Goal: Task Accomplishment & Management: Use online tool/utility

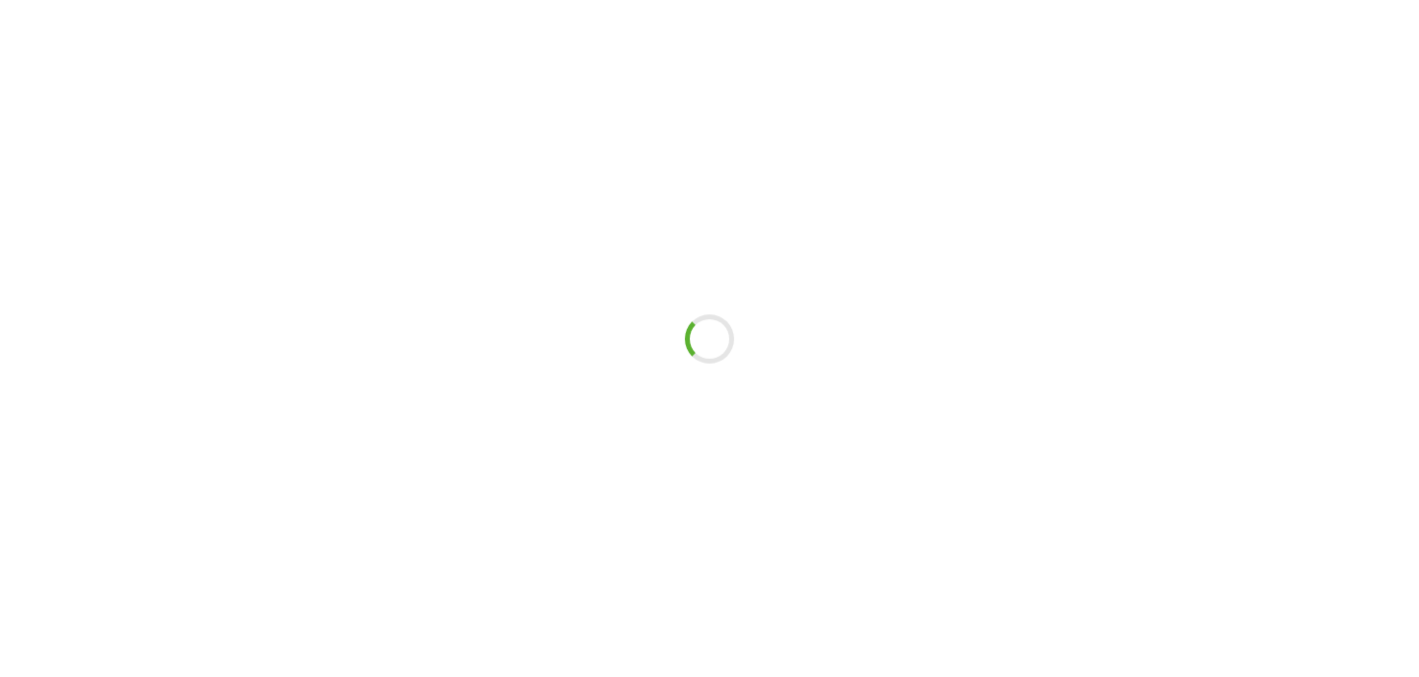
scroll to position [9, 0]
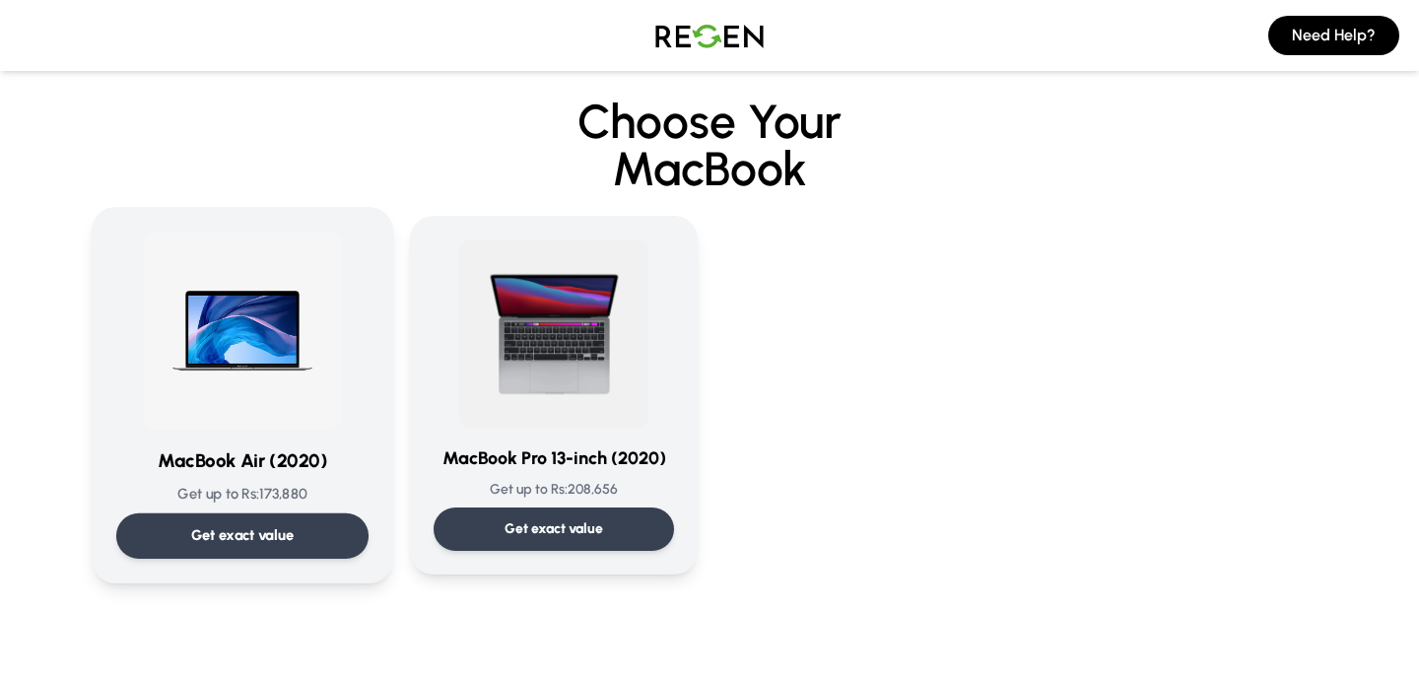
click at [268, 369] on img at bounding box center [242, 331] width 199 height 199
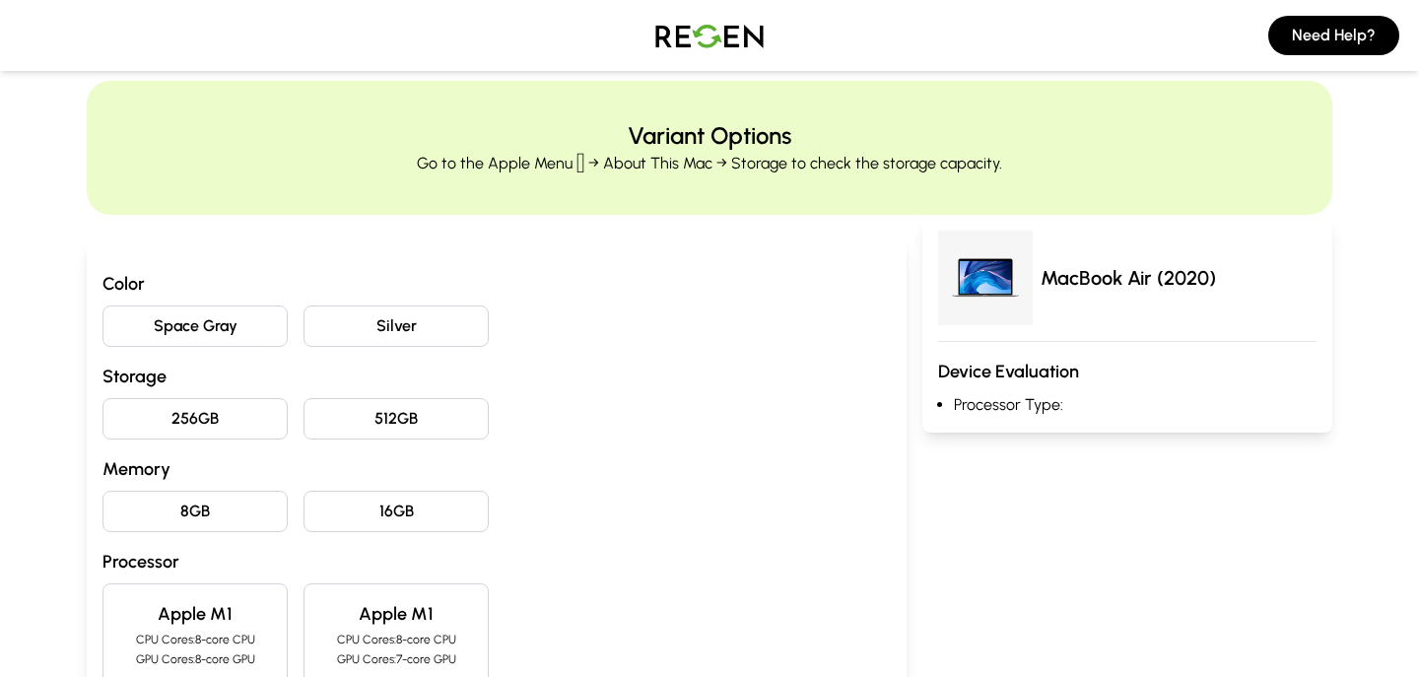
scroll to position [36, 0]
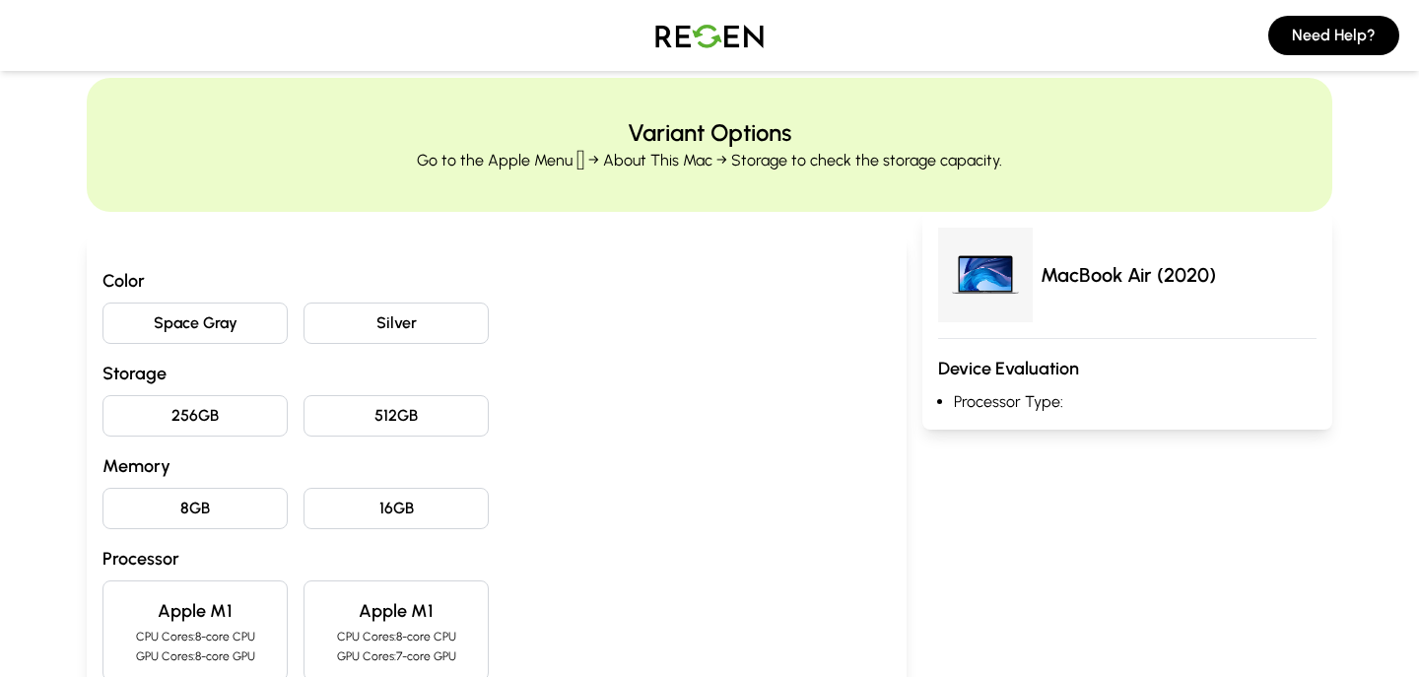
click at [144, 336] on button "Space Gray" at bounding box center [194, 323] width 185 height 41
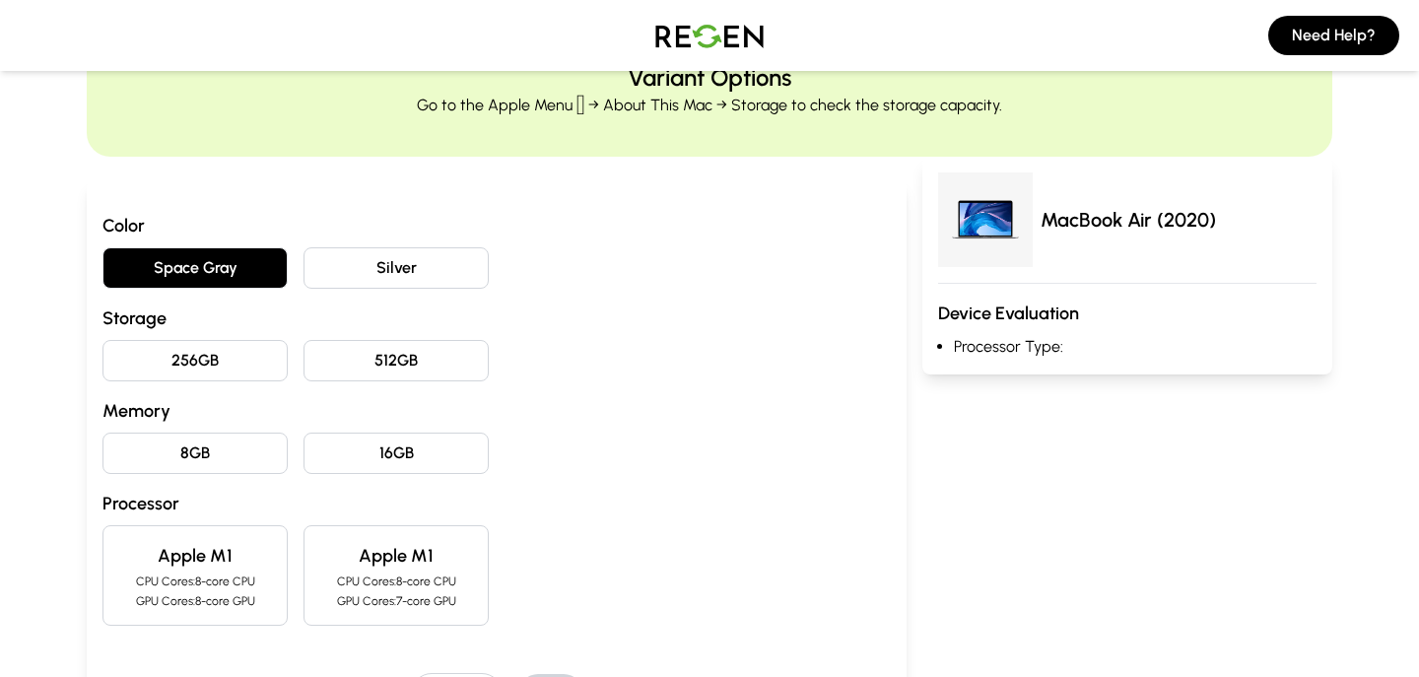
scroll to position [108, 0]
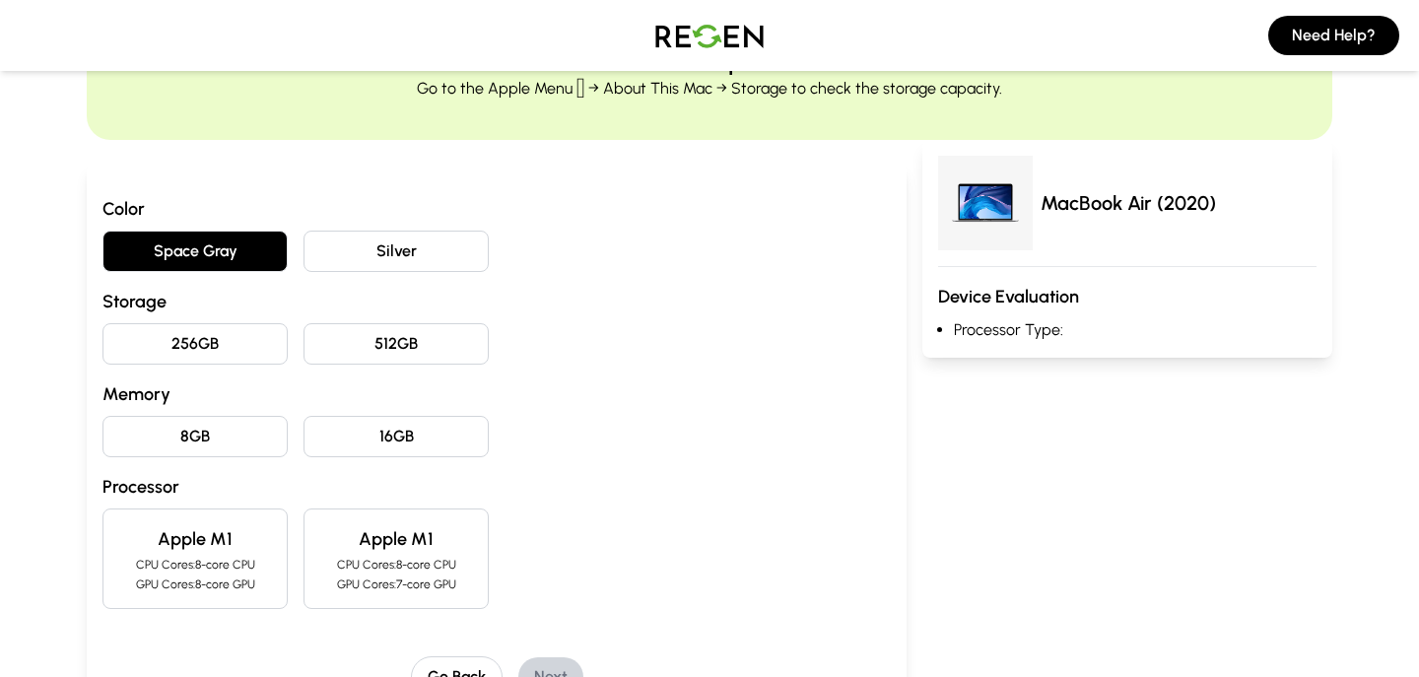
click at [256, 348] on button "256GB" at bounding box center [194, 343] width 185 height 41
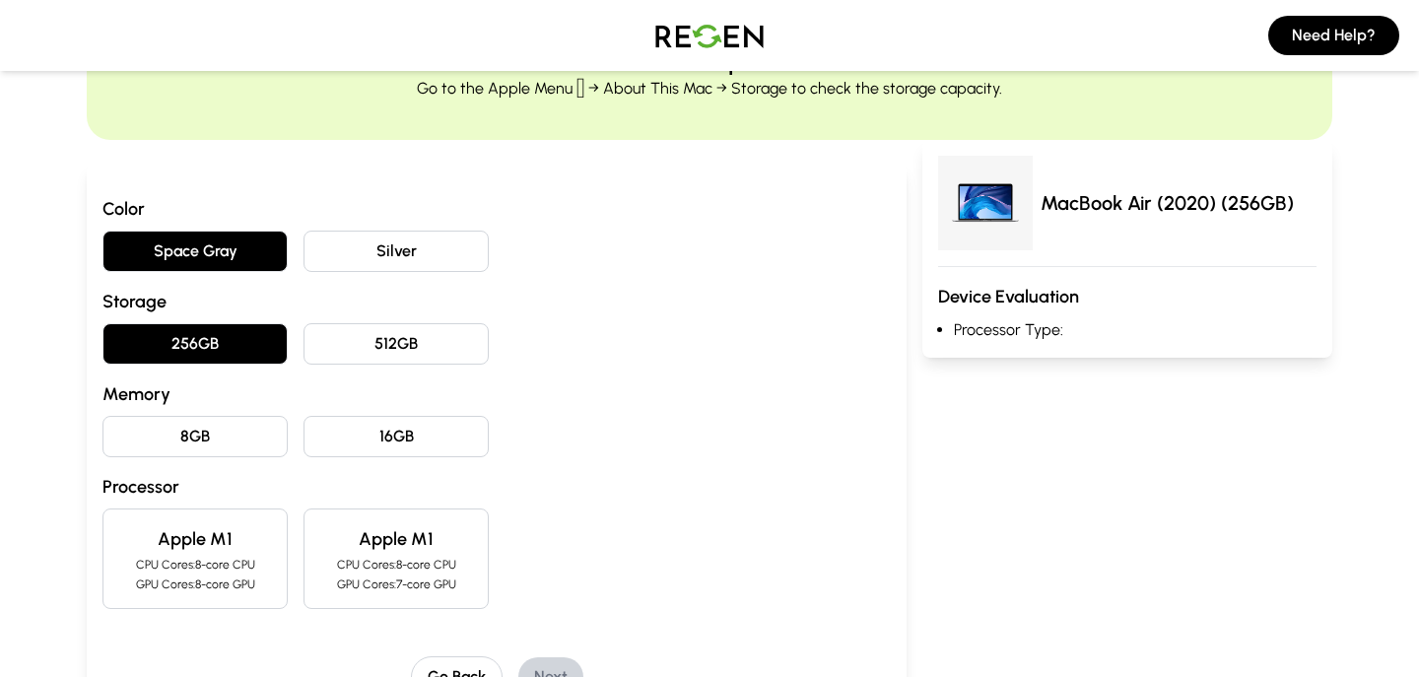
scroll to position [174, 0]
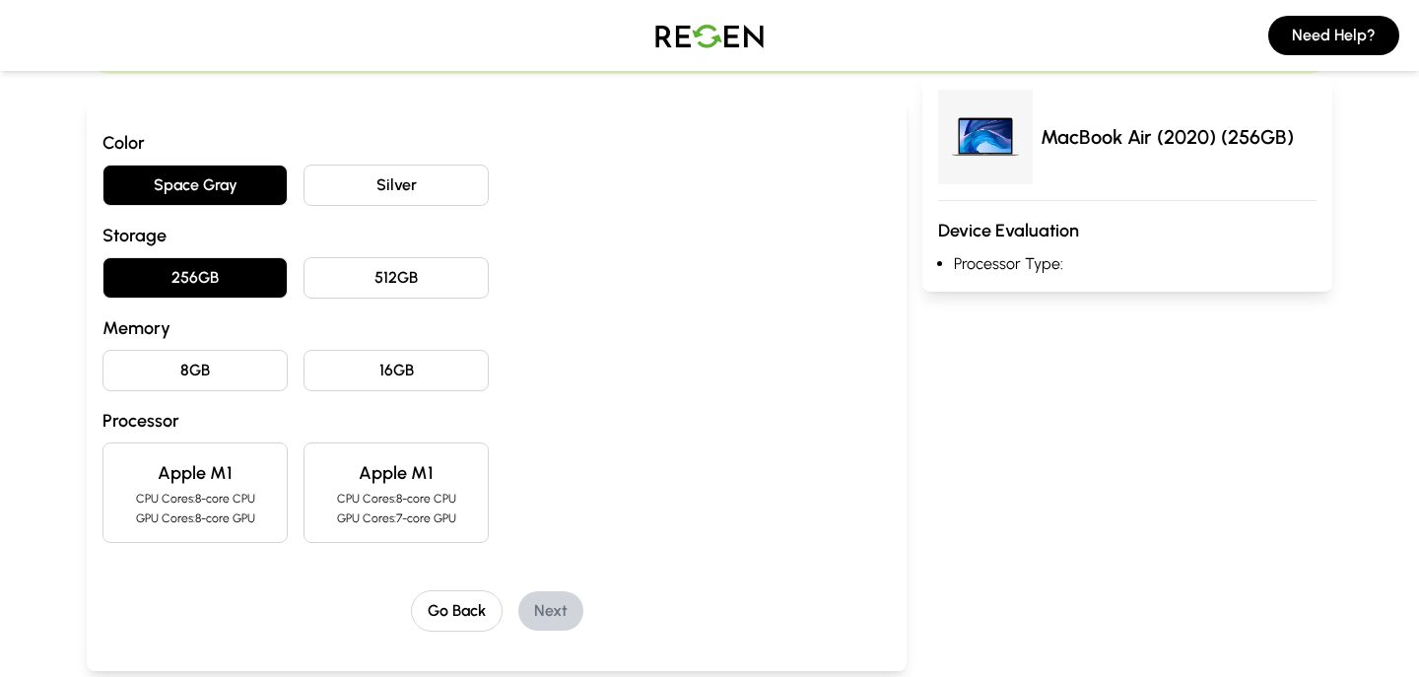
click at [254, 350] on button "8GB" at bounding box center [194, 370] width 185 height 41
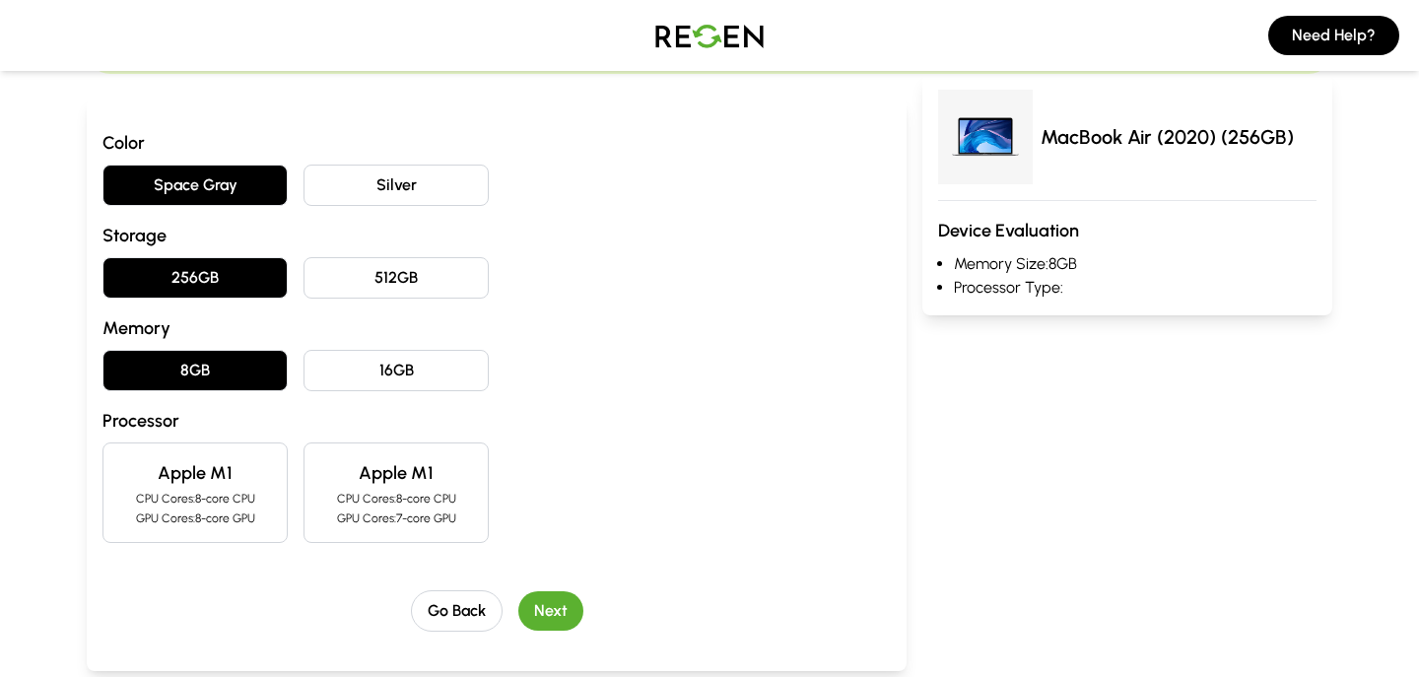
click at [254, 360] on button "8GB" at bounding box center [194, 370] width 185 height 41
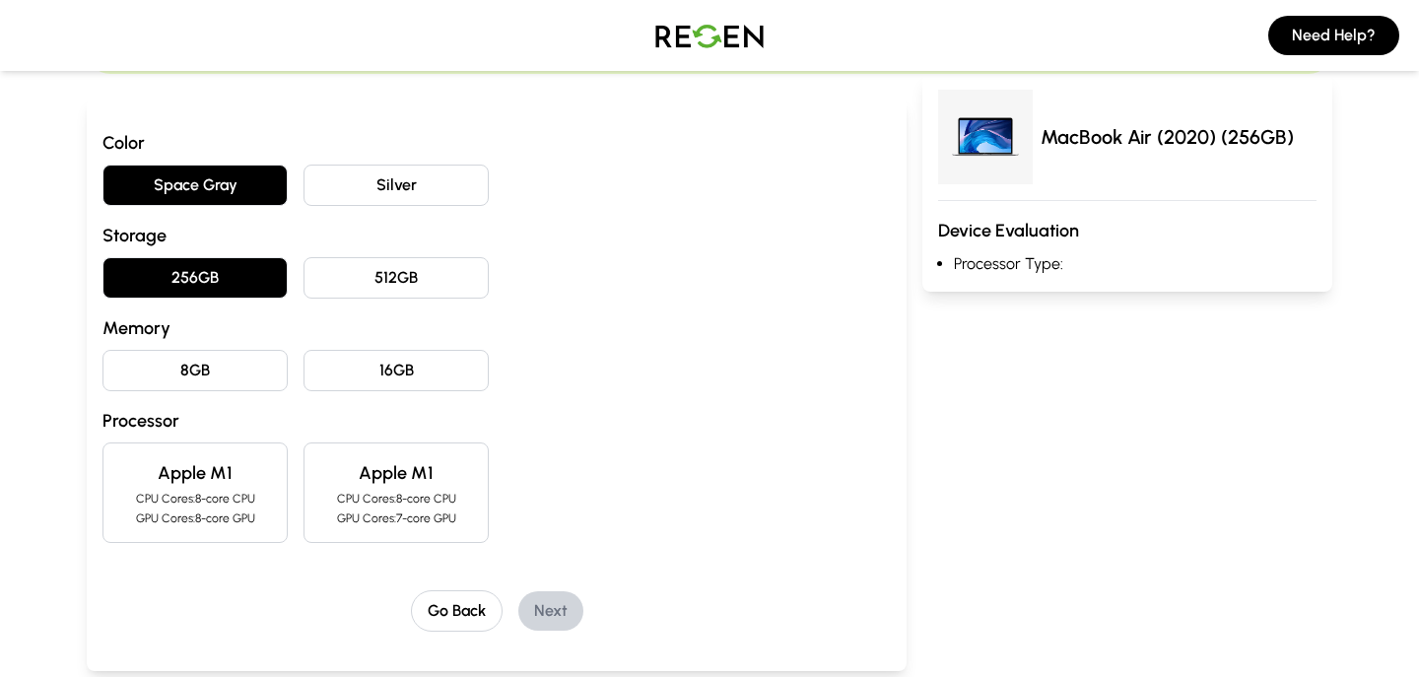
click at [242, 368] on button "8GB" at bounding box center [194, 370] width 185 height 41
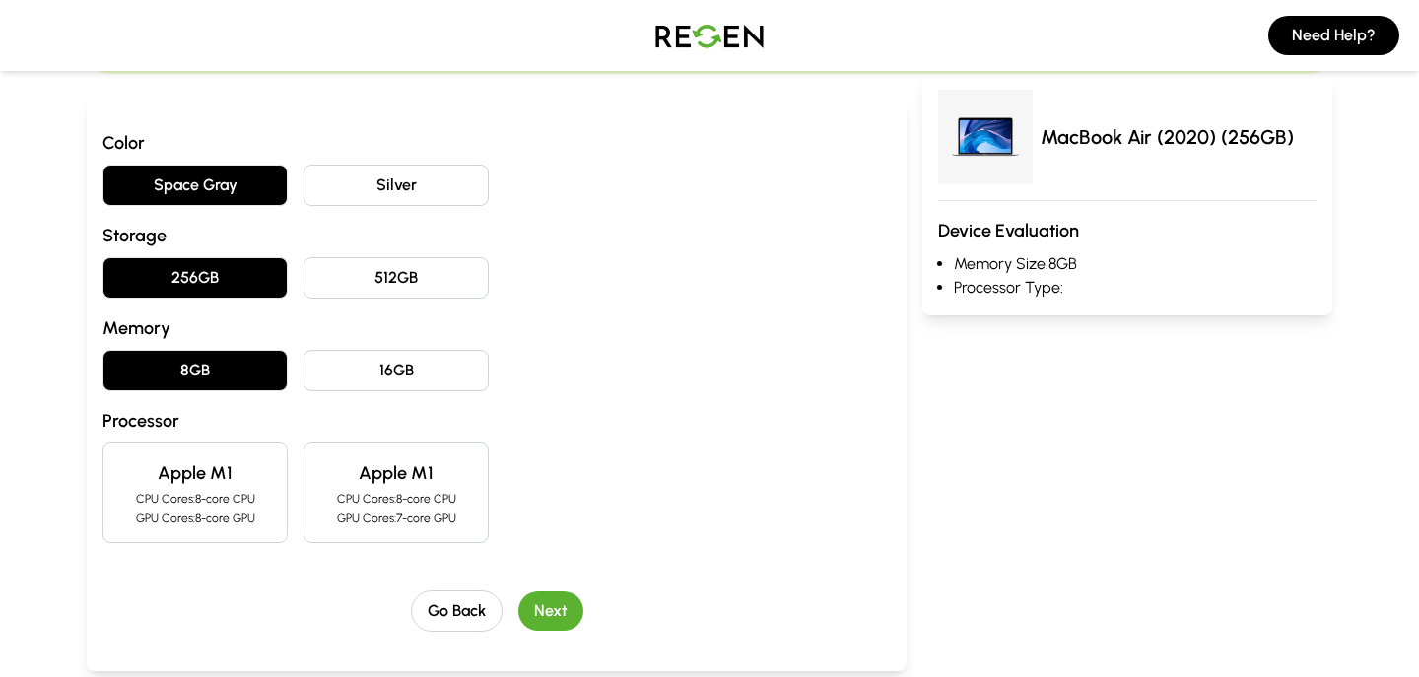
click at [238, 458] on div "Apple M1 CPU Cores: 8-core CPU GPU Cores: 8-core GPU" at bounding box center [194, 492] width 185 height 101
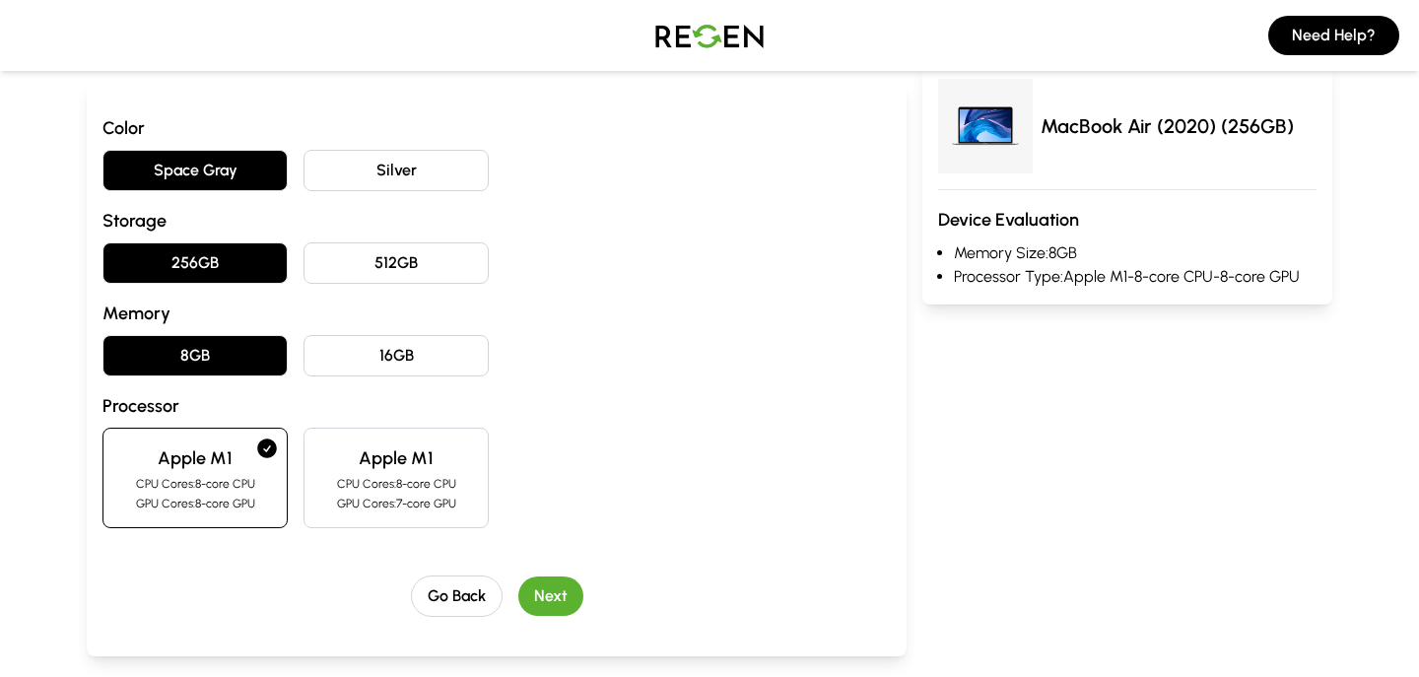
scroll to position [195, 0]
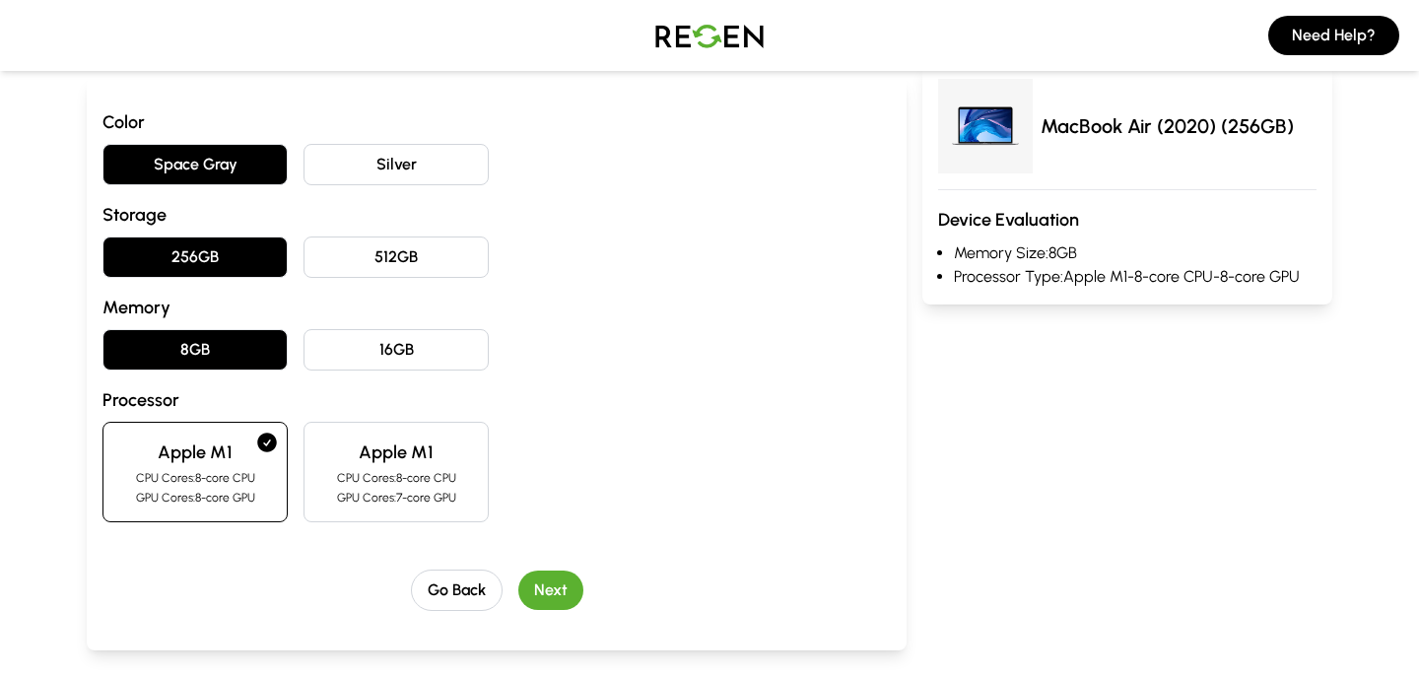
click at [547, 590] on button "Next" at bounding box center [550, 590] width 65 height 39
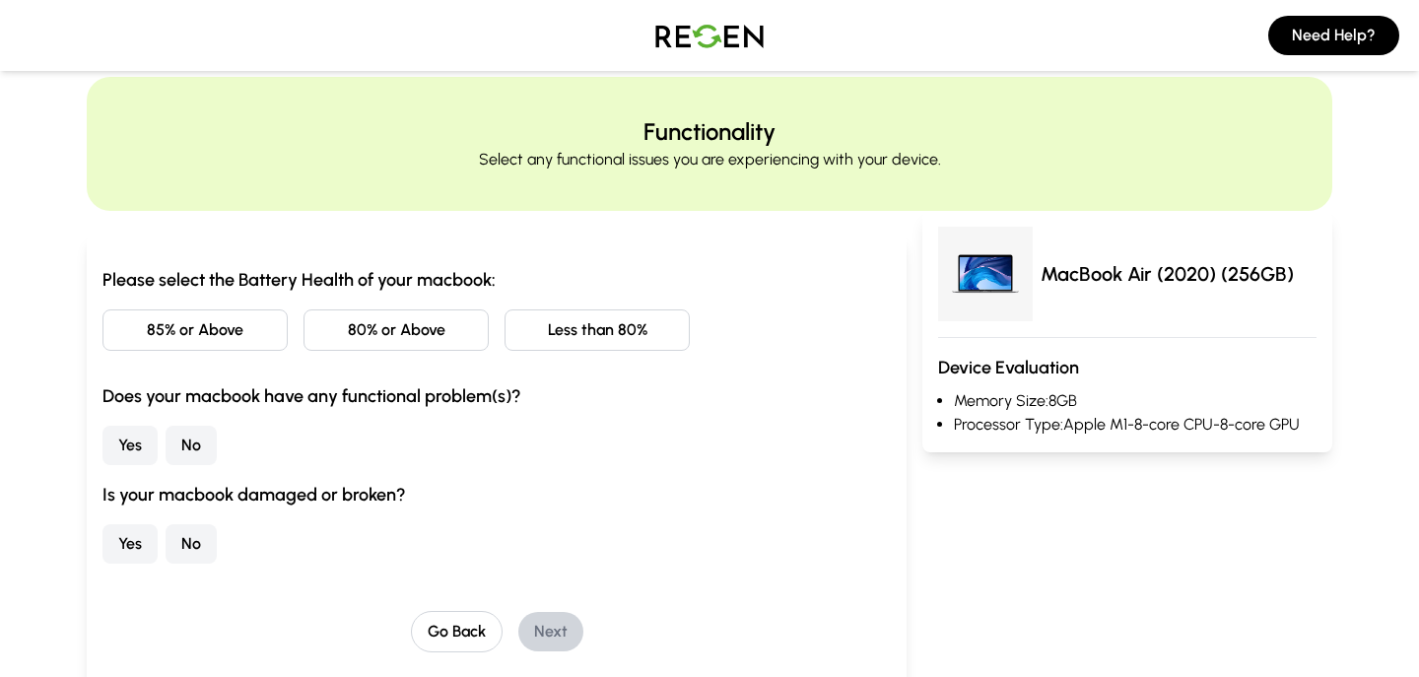
scroll to position [37, 0]
click at [485, 322] on button "80% or Above" at bounding box center [396, 329] width 185 height 41
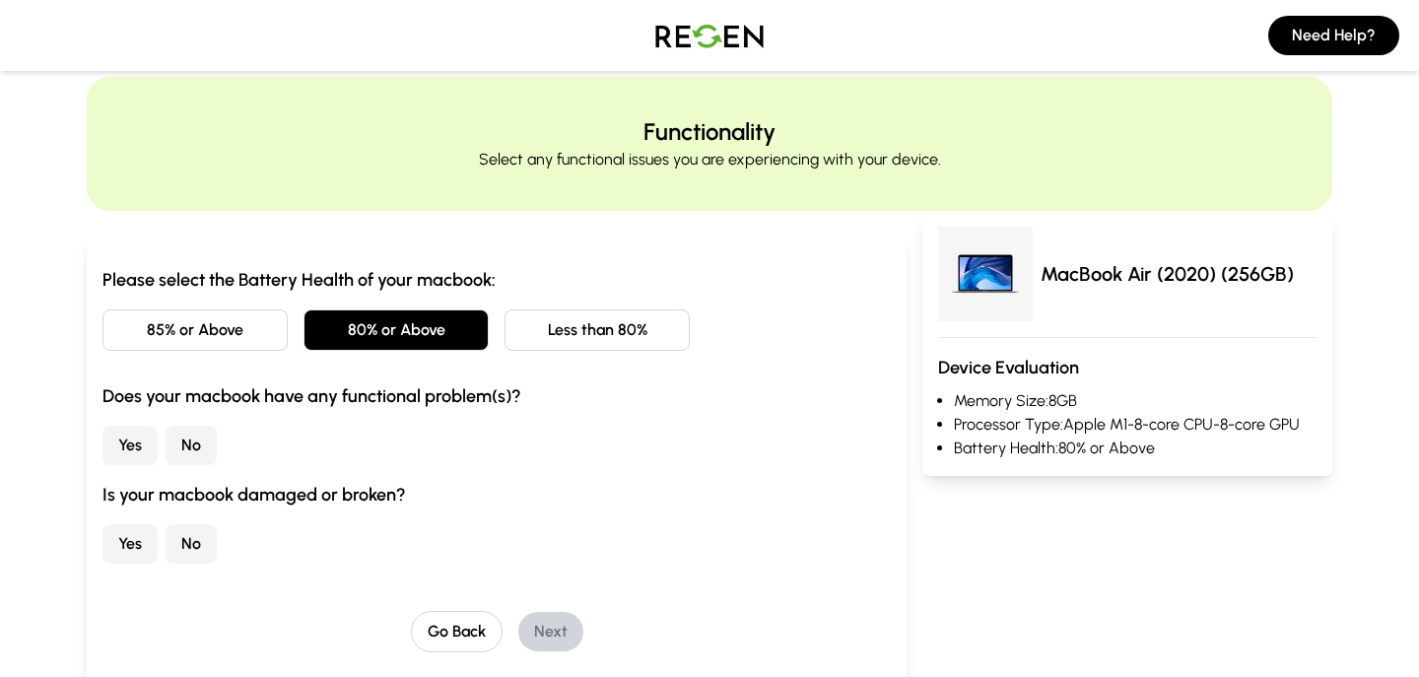
click at [200, 445] on button "No" at bounding box center [191, 445] width 51 height 39
click at [193, 550] on button "No" at bounding box center [191, 543] width 51 height 39
click at [551, 640] on button "Next" at bounding box center [550, 631] width 65 height 39
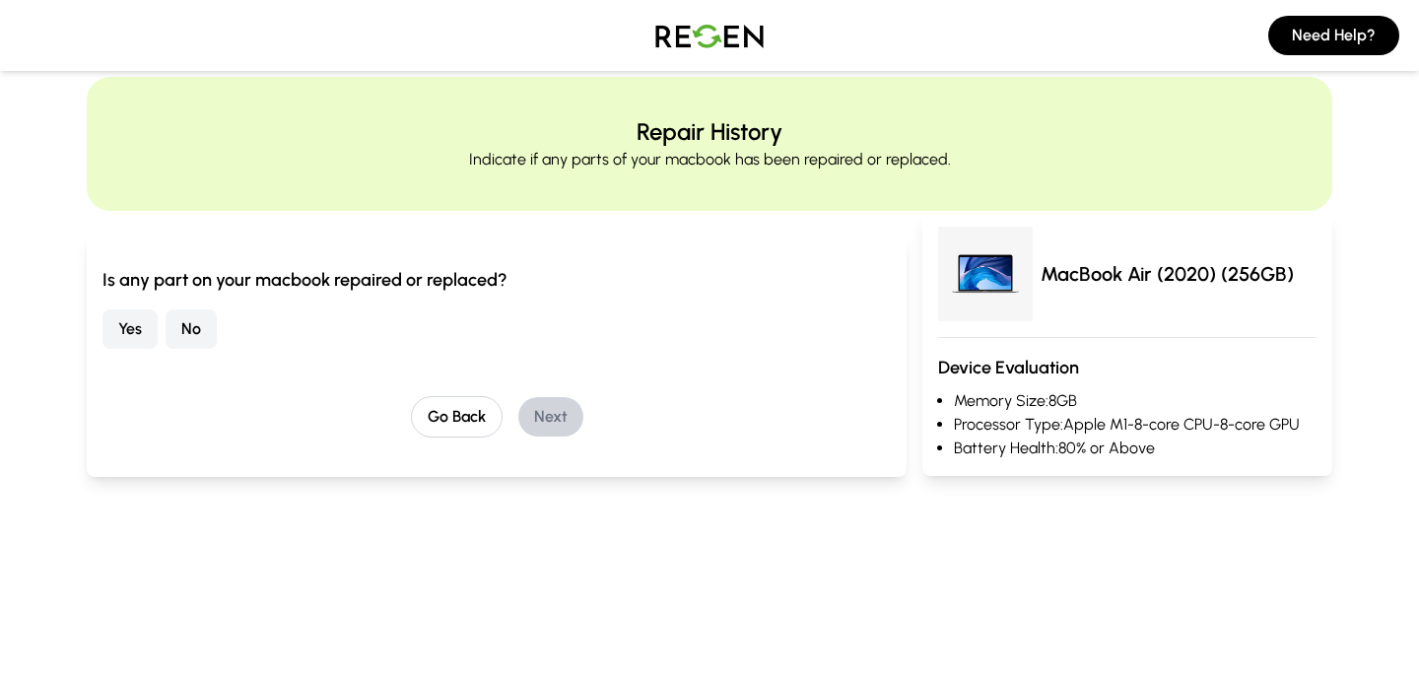
scroll to position [0, 0]
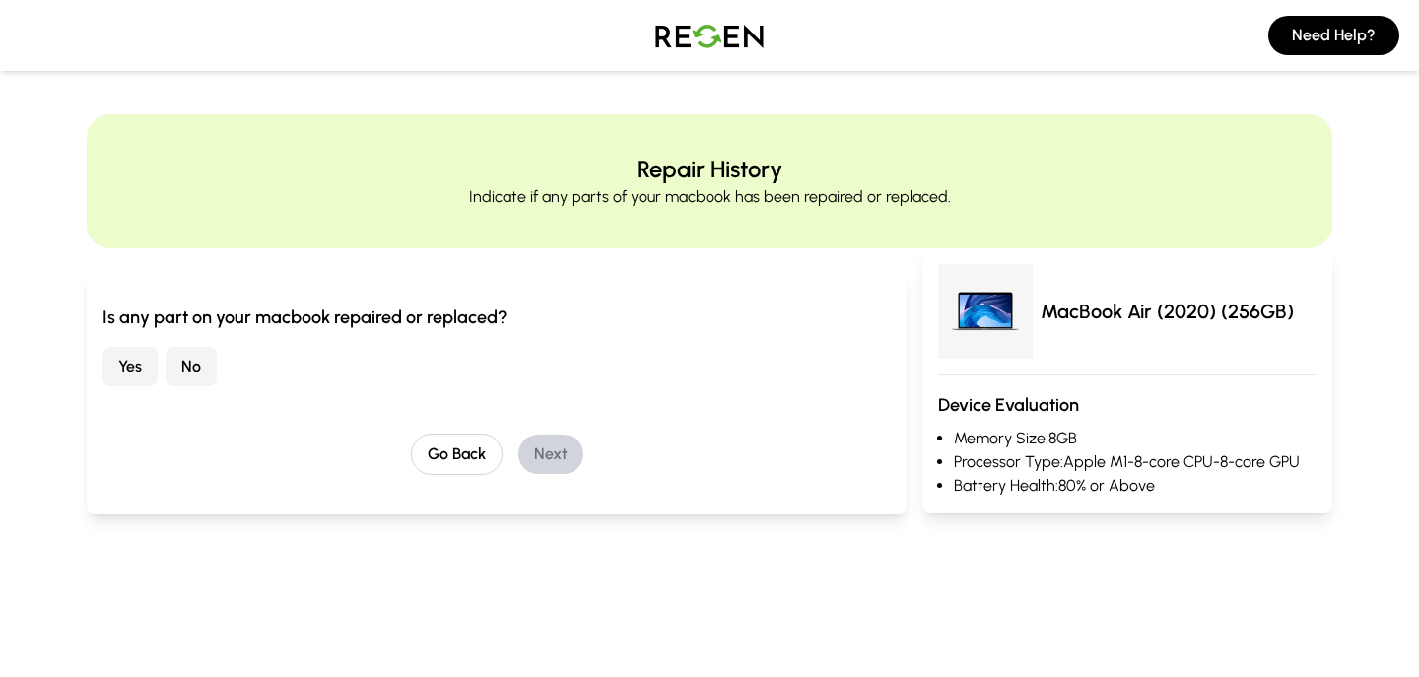
click at [183, 369] on button "No" at bounding box center [191, 366] width 51 height 39
click at [558, 450] on button "Next" at bounding box center [550, 454] width 65 height 39
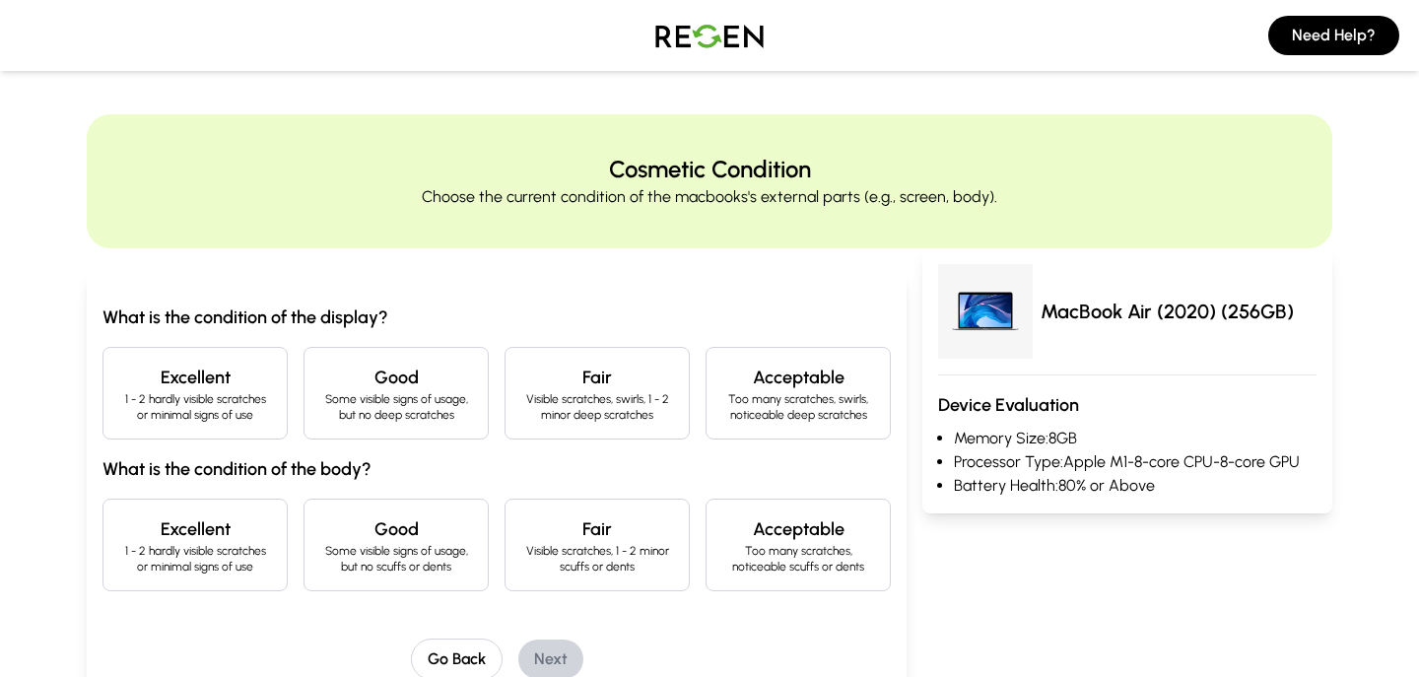
scroll to position [24, 0]
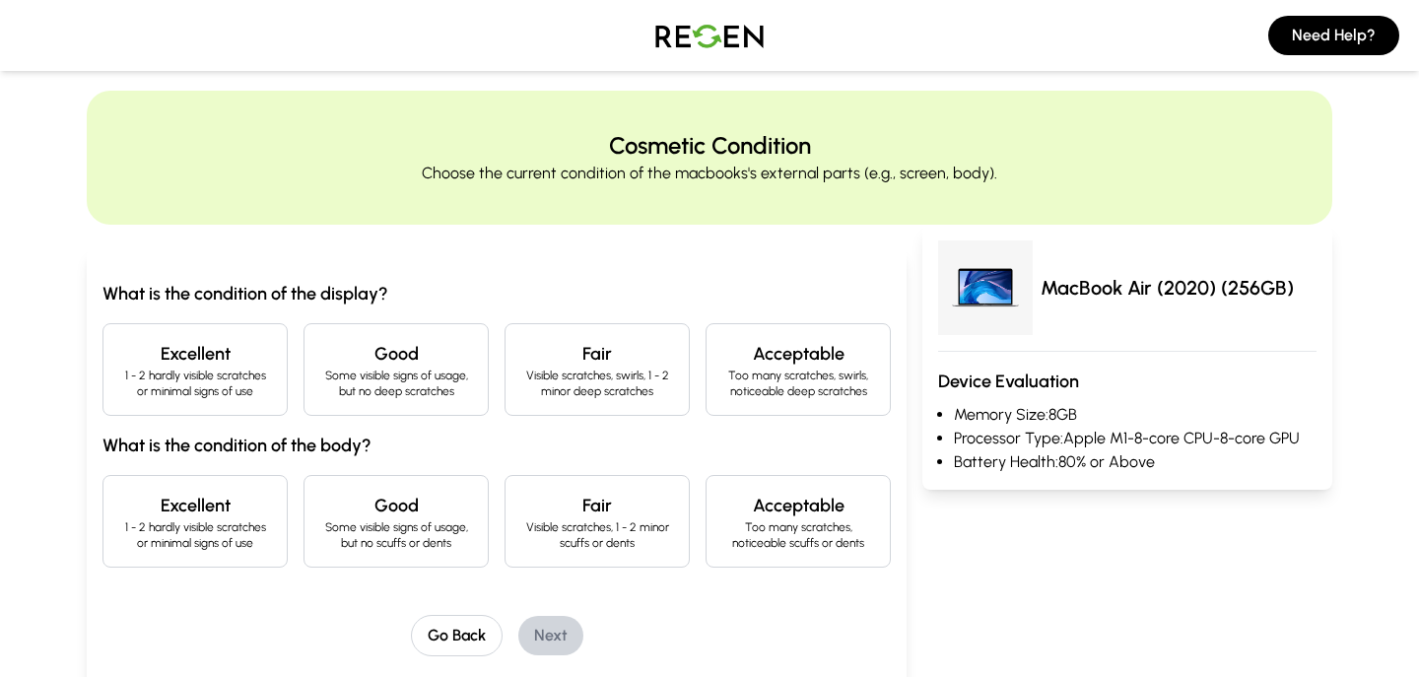
click at [169, 432] on h3 "What is the condition of the body?" at bounding box center [496, 446] width 788 height 28
click at [169, 509] on h4 "Excellent" at bounding box center [195, 506] width 152 height 28
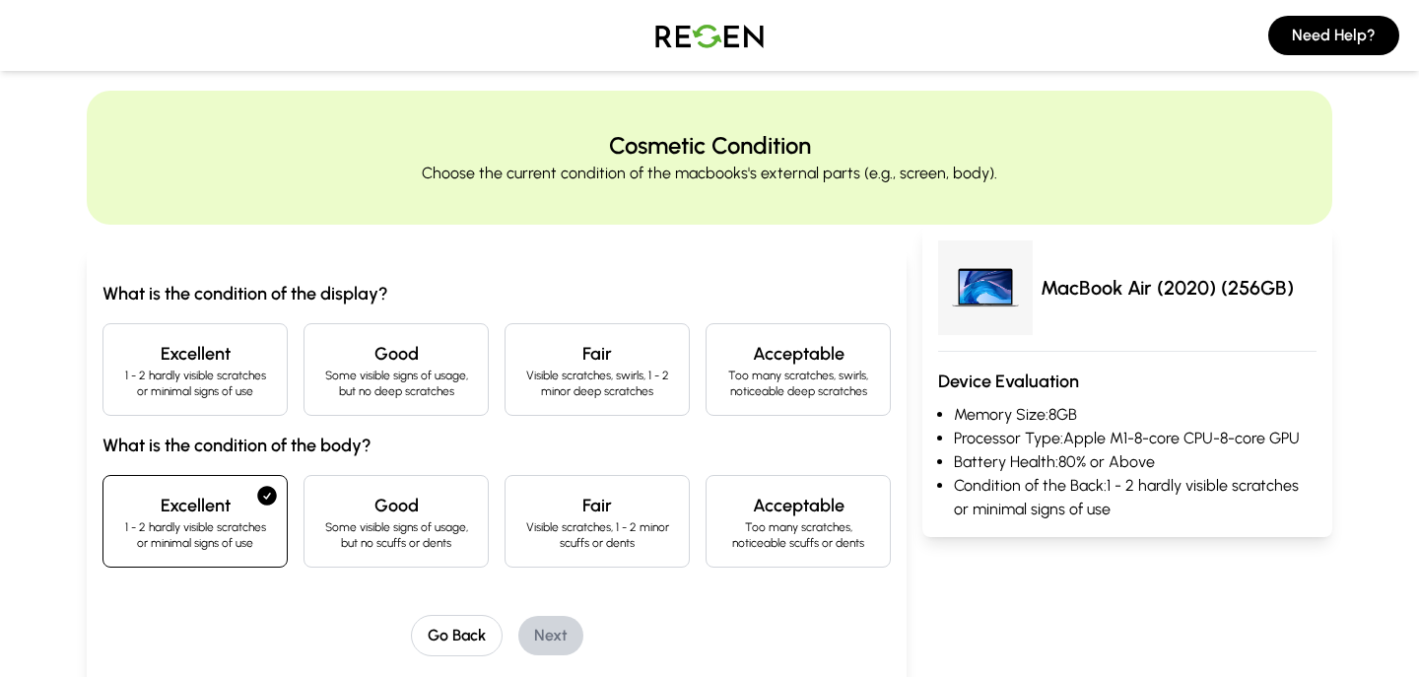
click at [205, 375] on p "1 - 2 hardly visible scratches or minimal signs of use" at bounding box center [195, 384] width 152 height 32
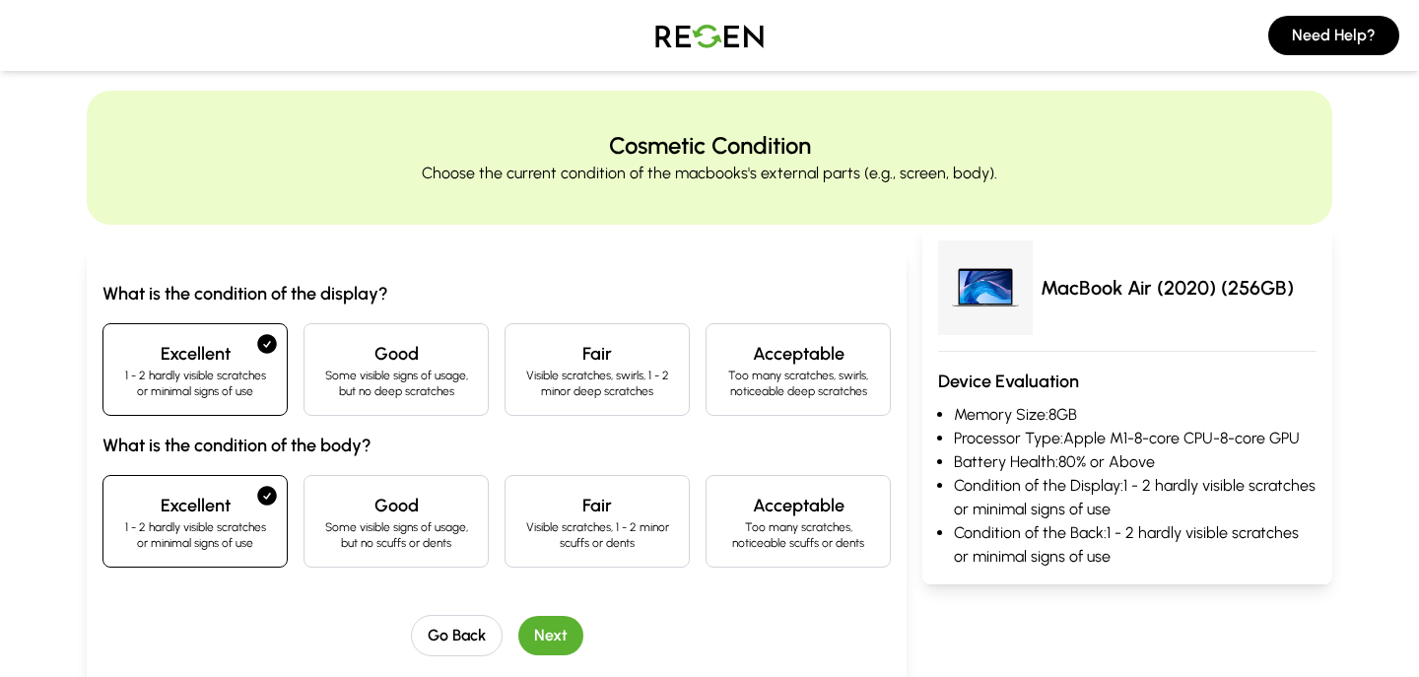
click at [536, 631] on button "Next" at bounding box center [550, 635] width 65 height 39
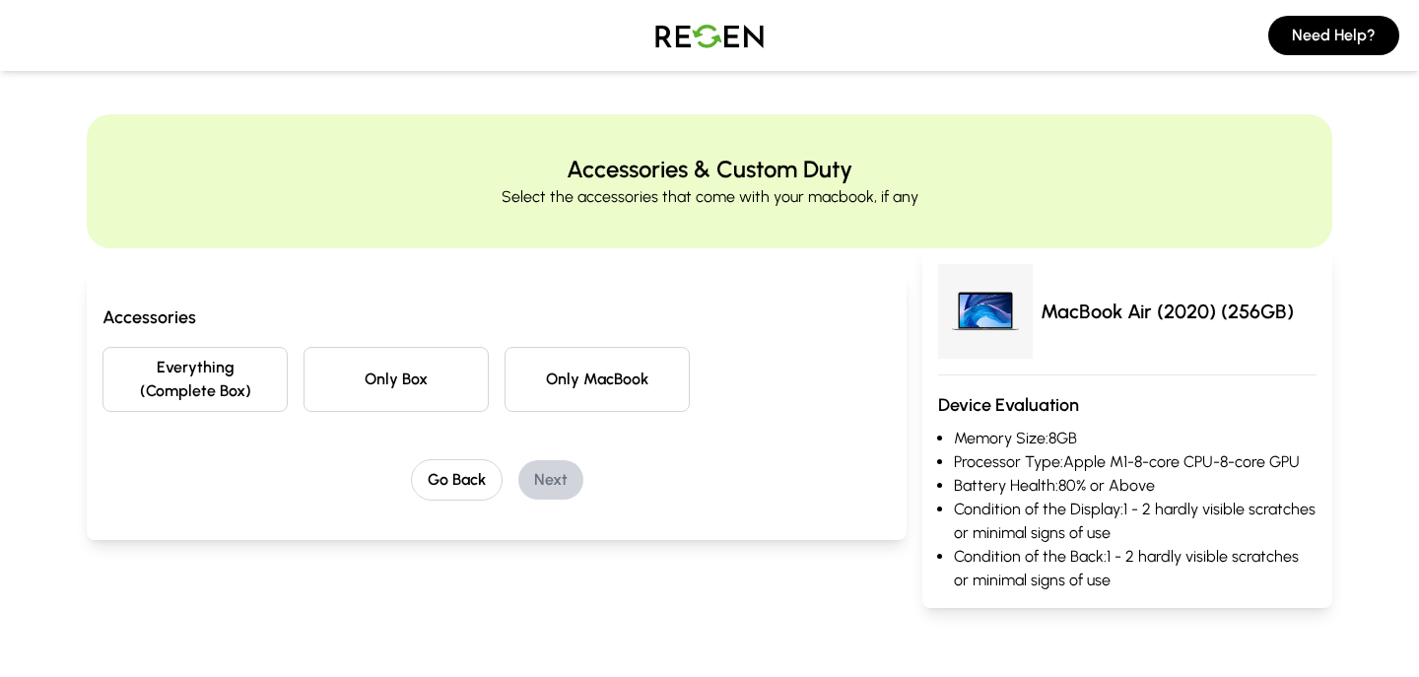
click at [408, 390] on button "Only Box" at bounding box center [396, 379] width 185 height 65
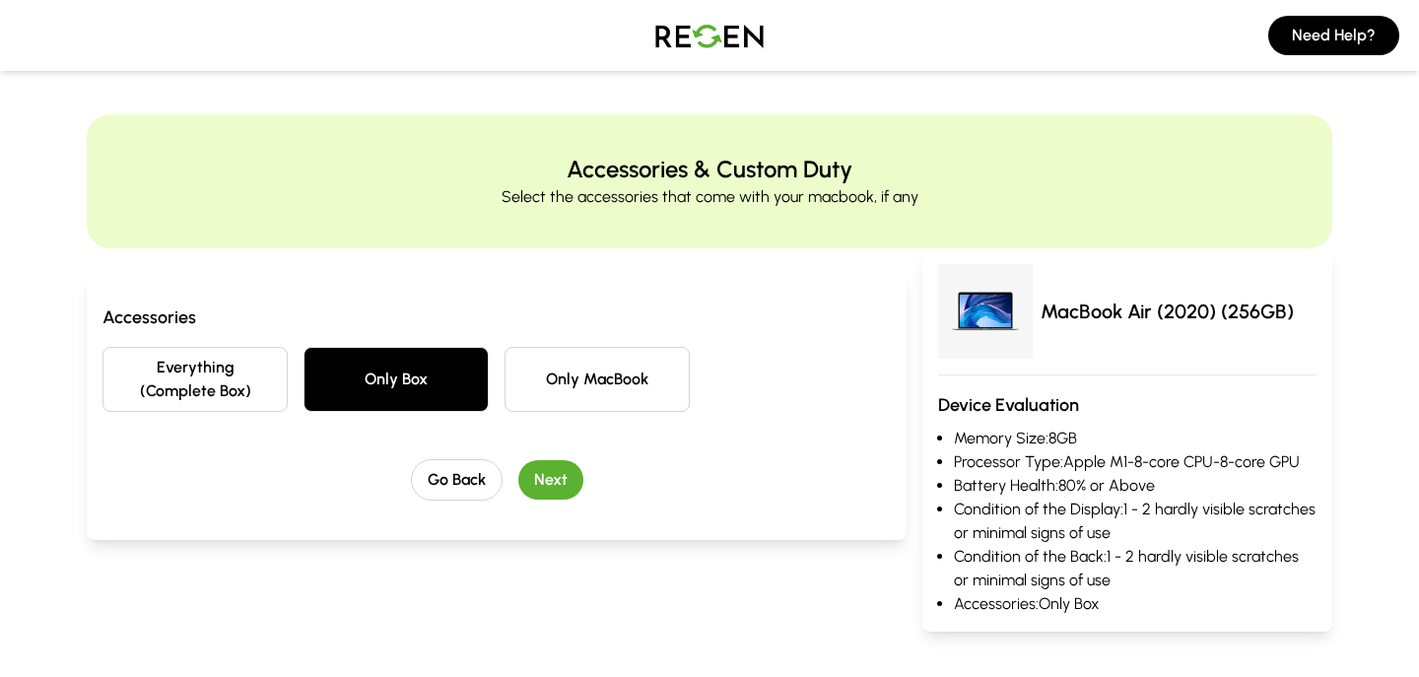
click at [563, 481] on button "Next" at bounding box center [550, 479] width 65 height 39
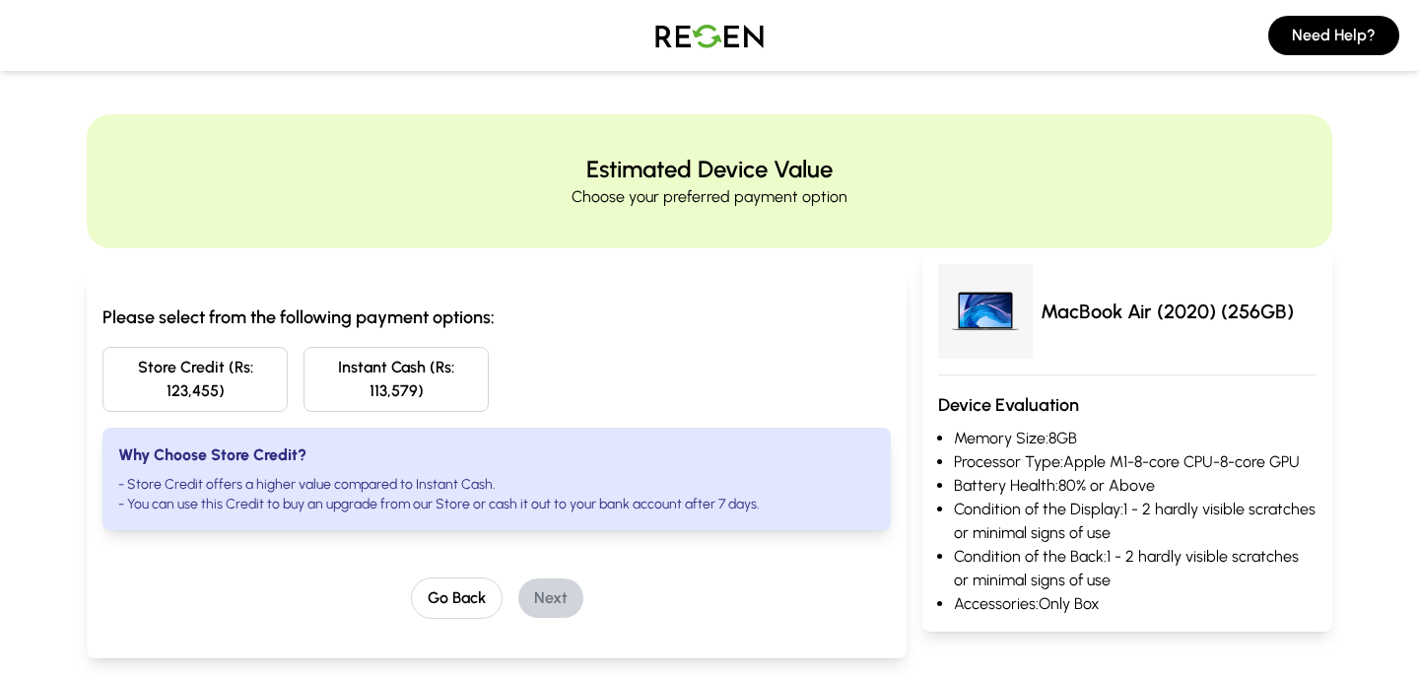
click at [193, 362] on button "Store Credit (Rs: 123,455)" at bounding box center [194, 379] width 185 height 65
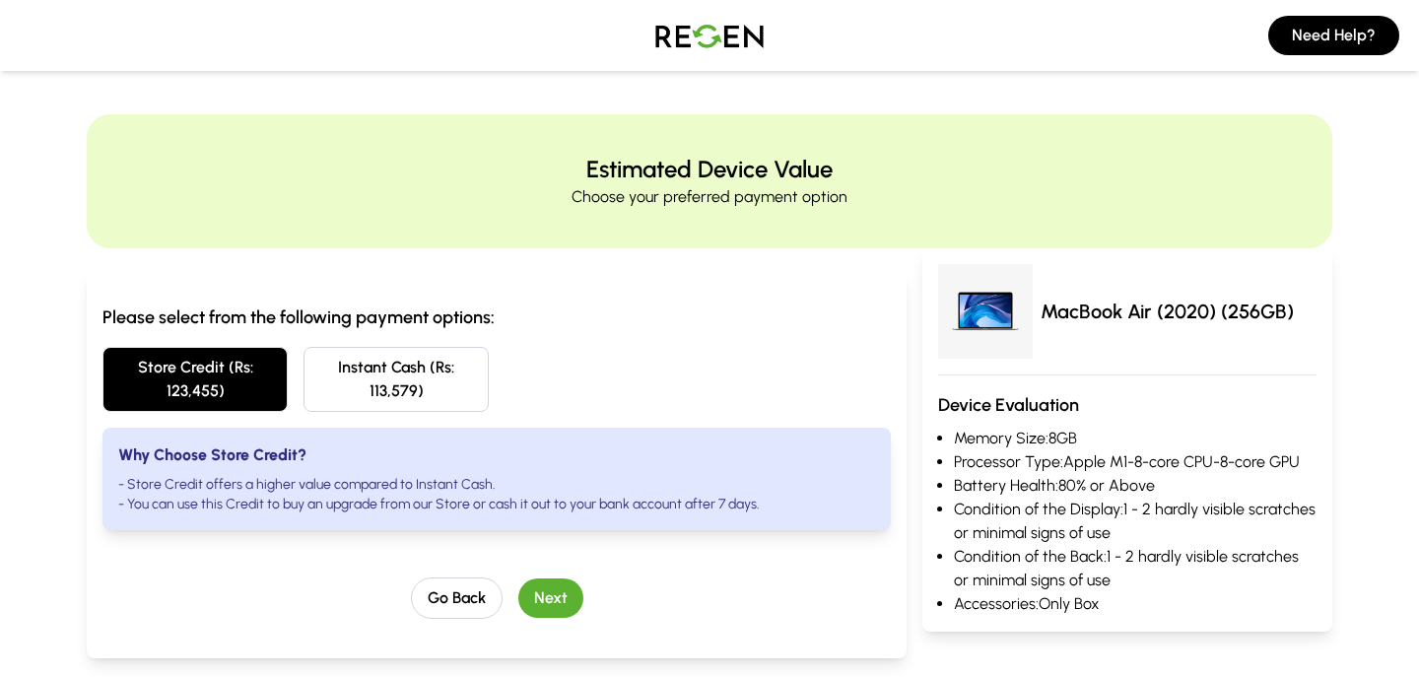
click at [422, 372] on button "Instant Cash (Rs: 113,579)" at bounding box center [396, 379] width 185 height 65
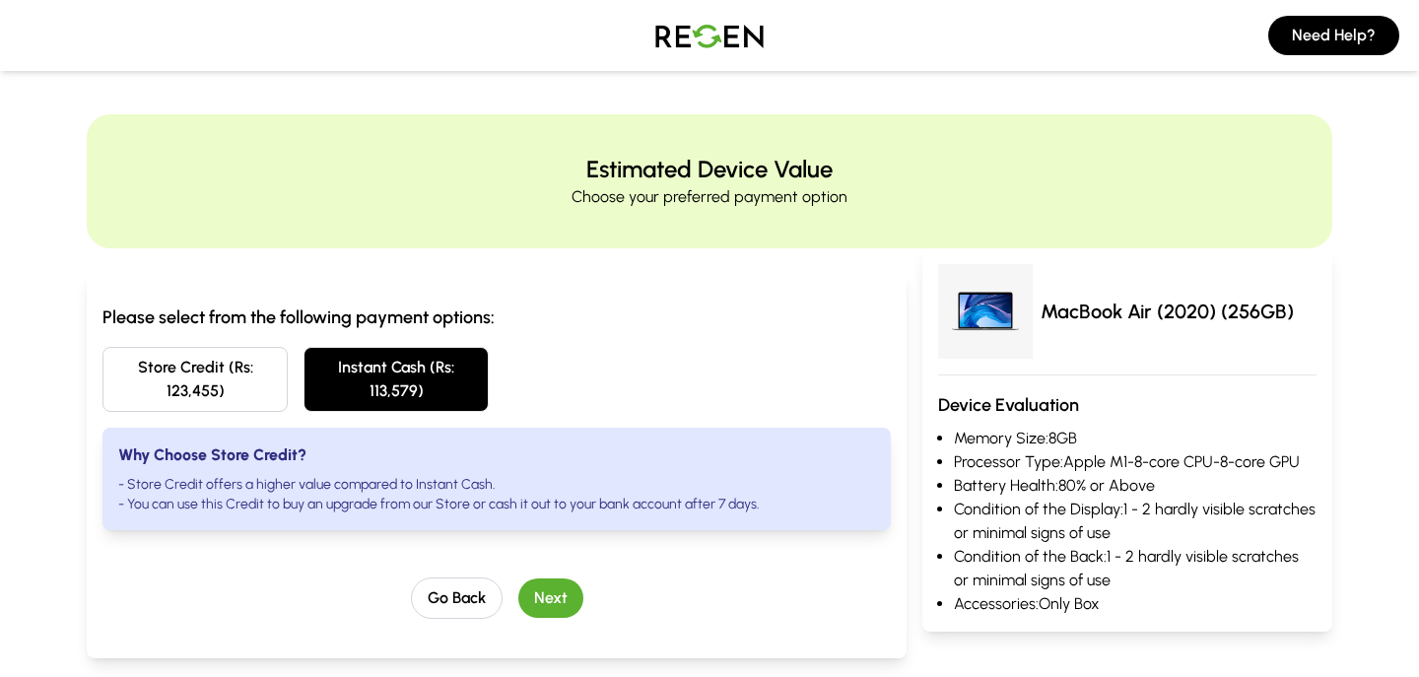
click at [251, 382] on button "Store Credit (Rs: 123,455)" at bounding box center [194, 379] width 185 height 65
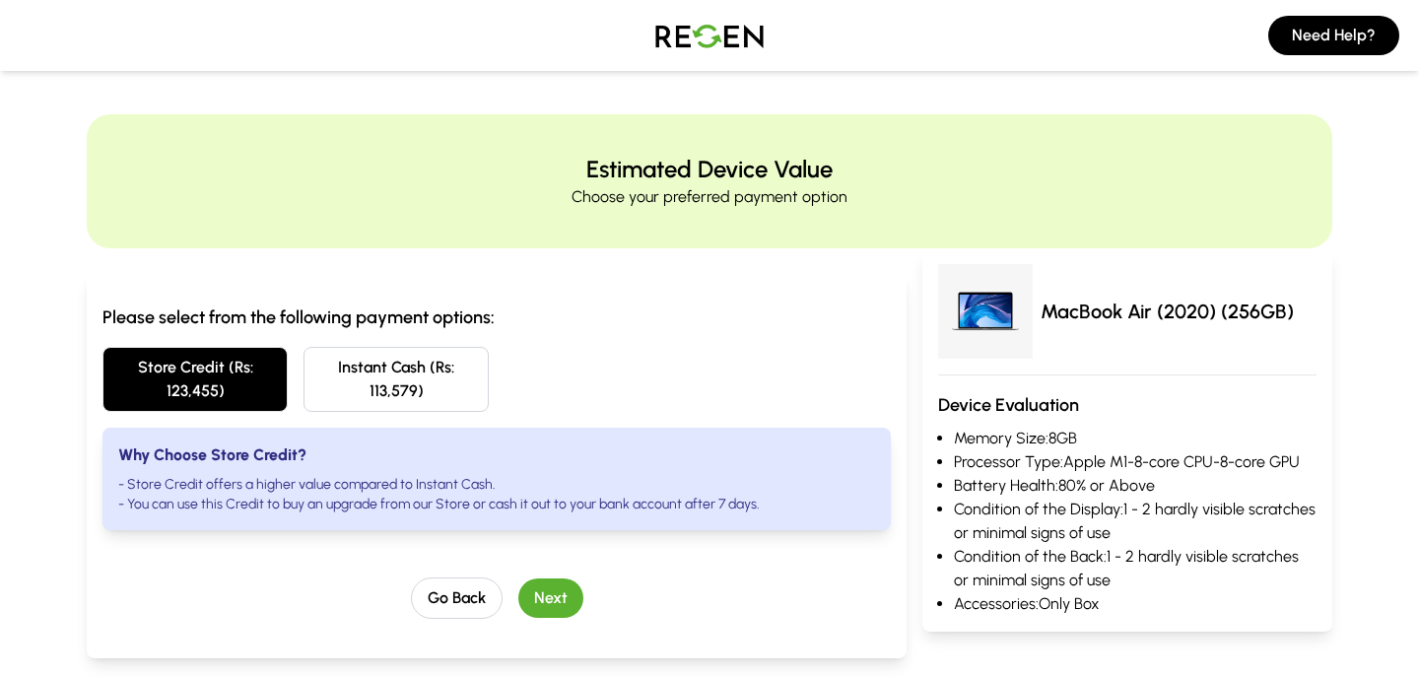
click at [251, 382] on button "Store Credit (Rs: 123,455)" at bounding box center [194, 379] width 185 height 65
